Goal: Task Accomplishment & Management: Use online tool/utility

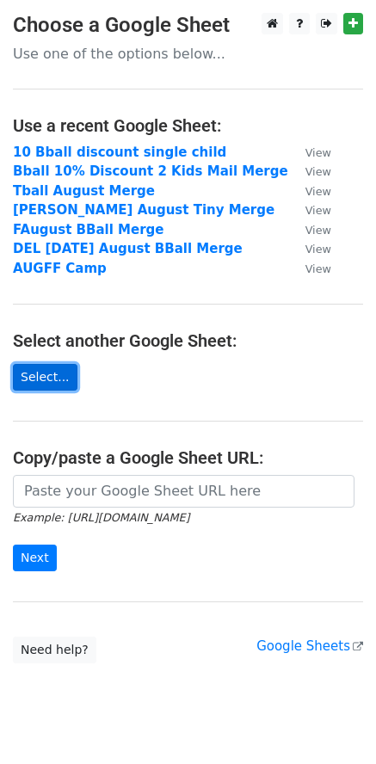
click at [48, 379] on link "Select..." at bounding box center [45, 377] width 65 height 27
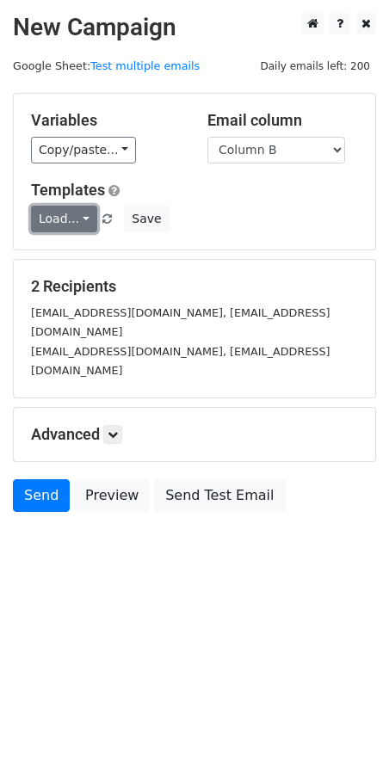
click at [83, 222] on link "Load..." at bounding box center [64, 219] width 66 height 27
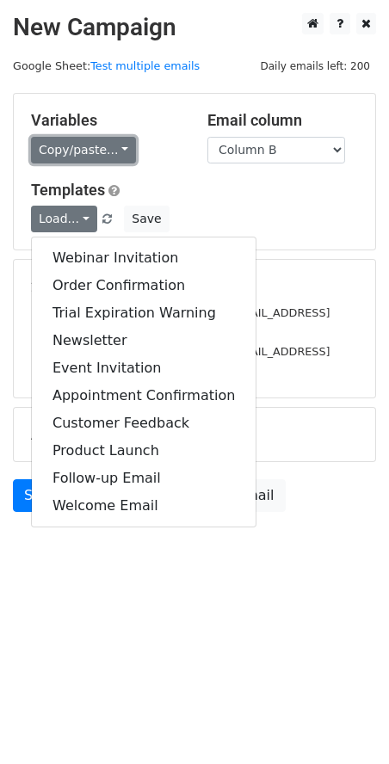
click at [117, 150] on link "Copy/paste..." at bounding box center [83, 150] width 105 height 27
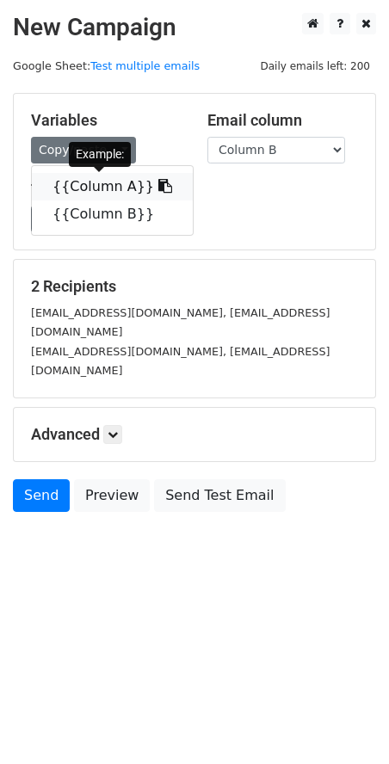
click at [101, 183] on link "{{Column A}}" at bounding box center [112, 187] width 161 height 28
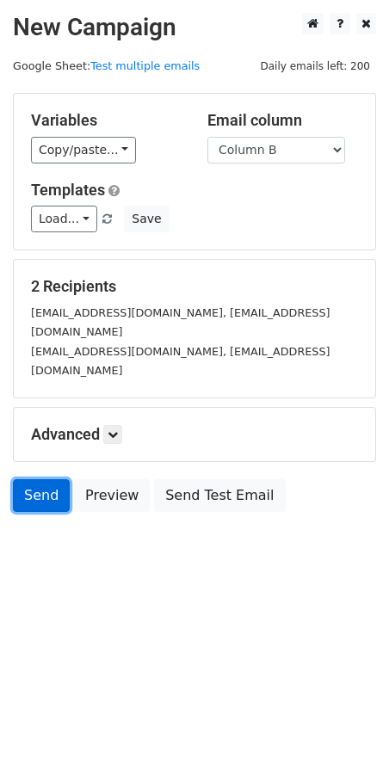
click at [34, 480] on link "Send" at bounding box center [41, 496] width 57 height 33
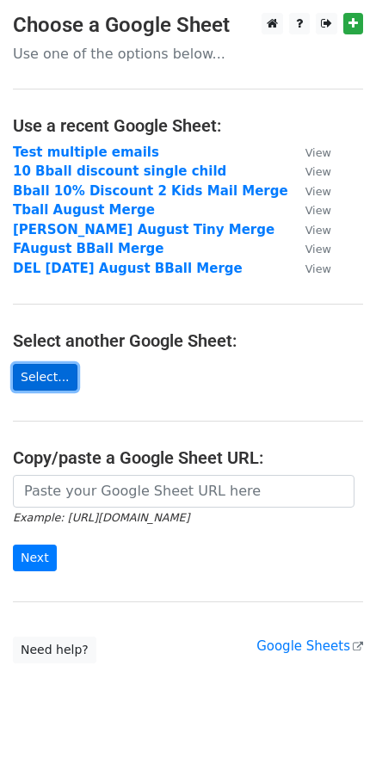
click at [53, 376] on link "Select..." at bounding box center [45, 377] width 65 height 27
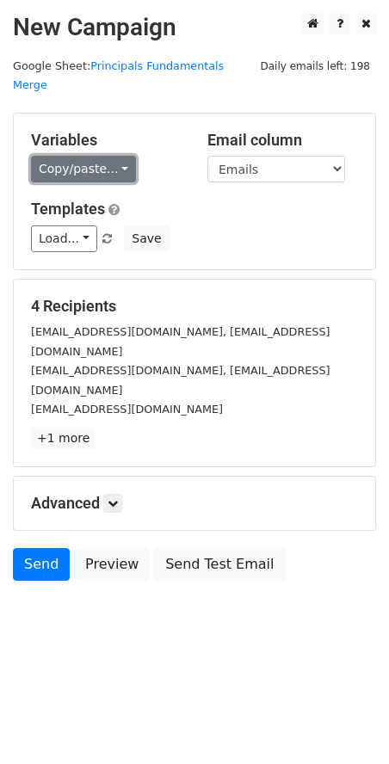
click at [113, 157] on link "Copy/paste..." at bounding box center [83, 169] width 105 height 27
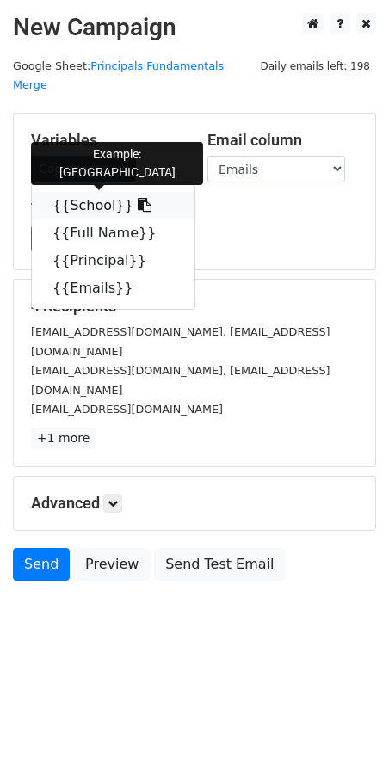
click at [87, 192] on link "{{School}}" at bounding box center [113, 206] width 163 height 28
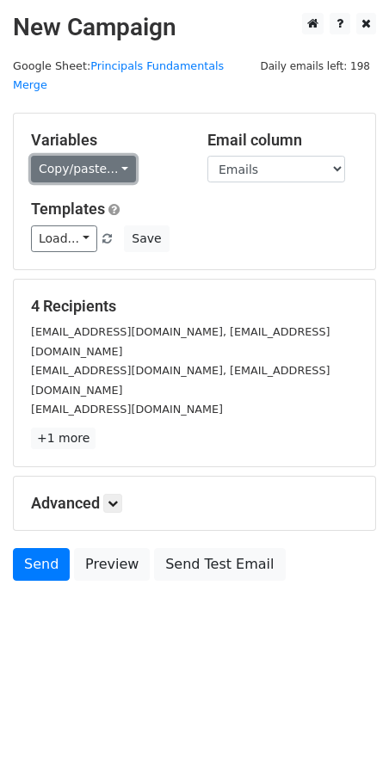
click at [114, 156] on link "Copy/paste..." at bounding box center [83, 169] width 105 height 27
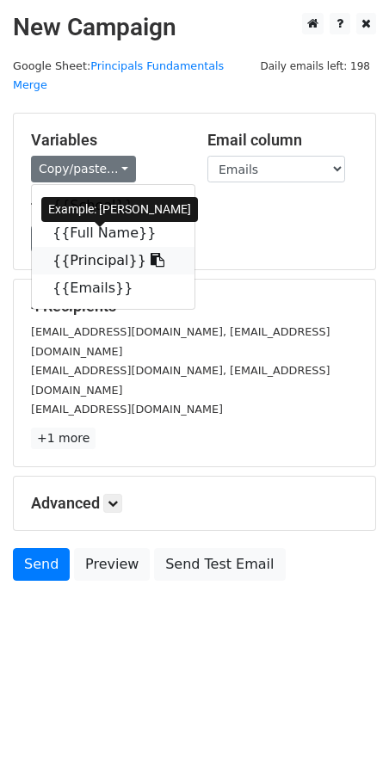
click at [83, 247] on link "{{Principal}}" at bounding box center [113, 261] width 163 height 28
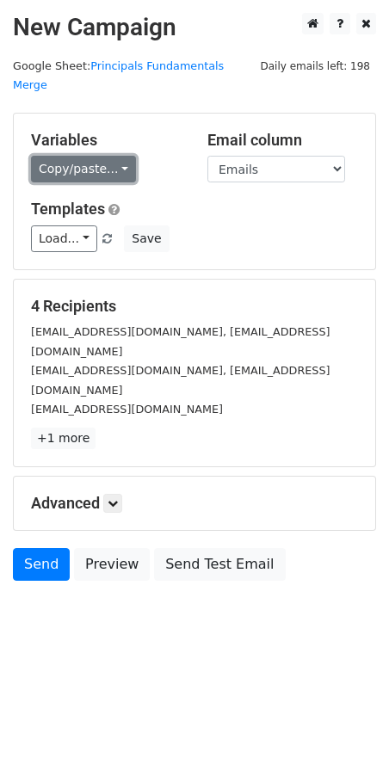
click at [115, 156] on link "Copy/paste..." at bounding box center [83, 169] width 105 height 27
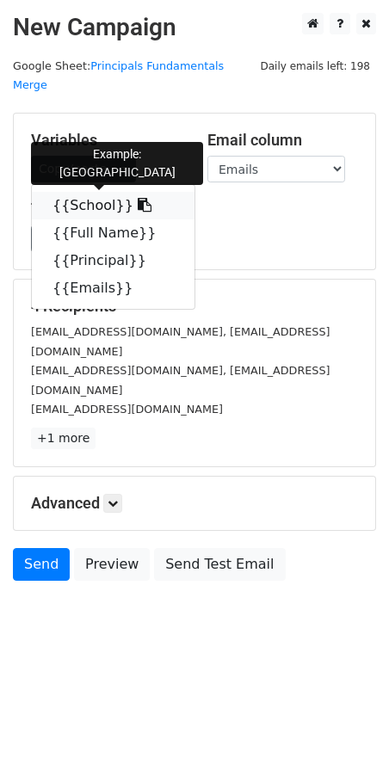
click at [102, 192] on link "{{School}}" at bounding box center [113, 206] width 163 height 28
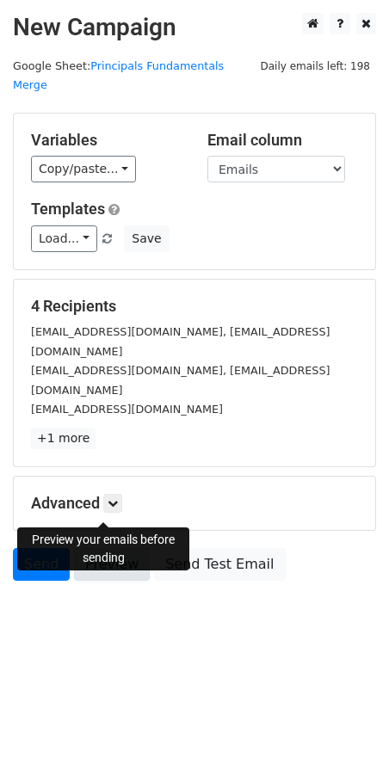
click at [122, 548] on link "Preview" at bounding box center [112, 564] width 76 height 33
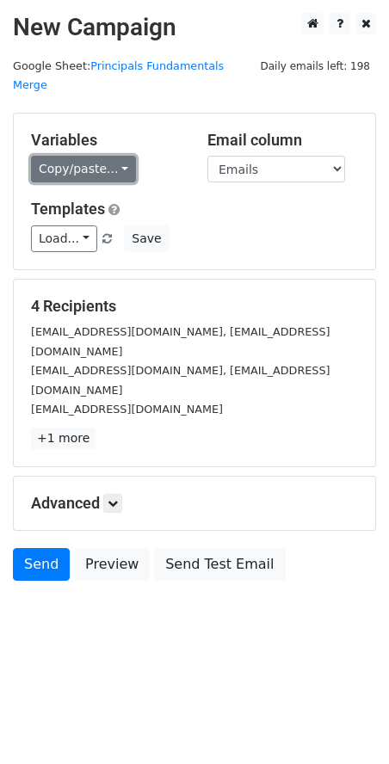
click at [117, 156] on link "Copy/paste..." at bounding box center [83, 169] width 105 height 27
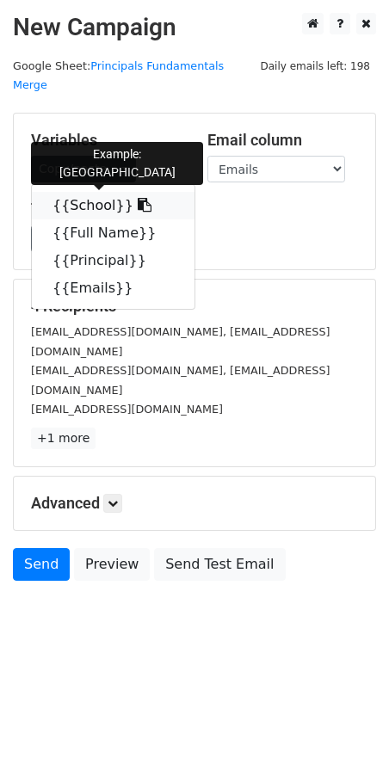
click at [92, 192] on link "{{School}}" at bounding box center [113, 206] width 163 height 28
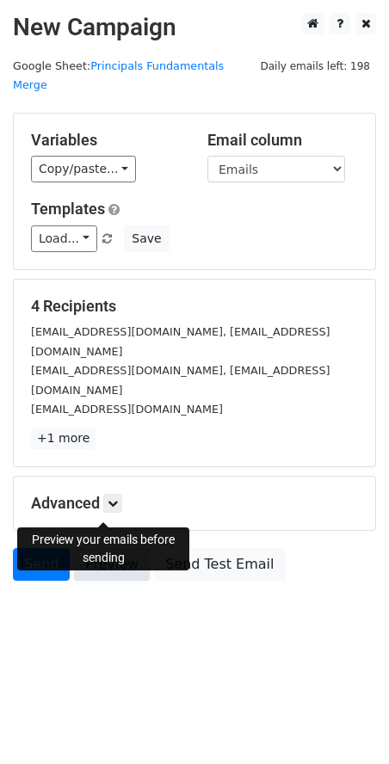
click at [108, 548] on link "Preview" at bounding box center [112, 564] width 76 height 33
click at [105, 548] on link "Preview" at bounding box center [112, 564] width 76 height 33
click at [108, 548] on link "Preview" at bounding box center [112, 564] width 76 height 33
click at [114, 548] on link "Preview" at bounding box center [112, 564] width 76 height 33
click at [108, 548] on link "Preview" at bounding box center [112, 564] width 76 height 33
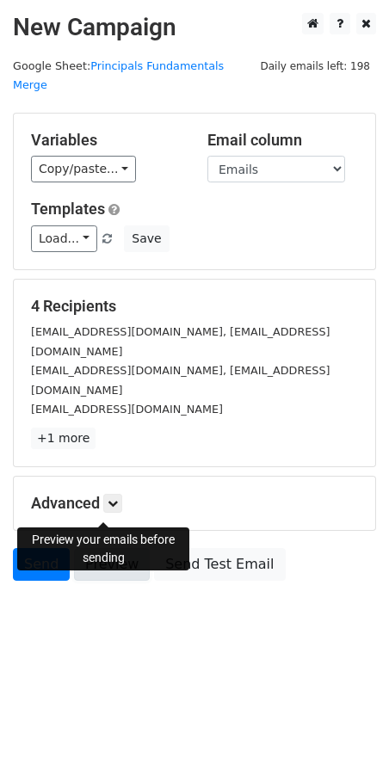
click at [112, 548] on link "Preview" at bounding box center [112, 564] width 76 height 33
click at [114, 548] on link "Preview" at bounding box center [112, 564] width 76 height 33
click at [118, 548] on link "Preview" at bounding box center [112, 564] width 76 height 33
click at [34, 548] on link "Send" at bounding box center [41, 564] width 57 height 33
